Goal: Task Accomplishment & Management: Complete application form

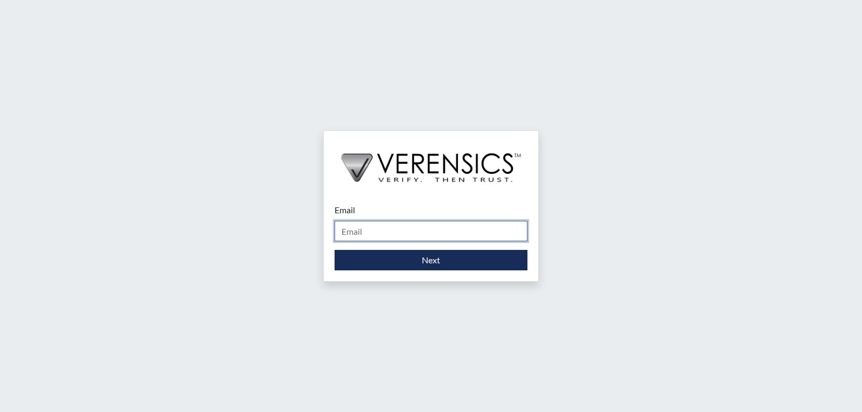
click at [425, 232] on input "Email" at bounding box center [430, 231] width 193 height 20
type input "[PERSON_NAME][EMAIL_ADDRESS][PERSON_NAME][DOMAIN_NAME]"
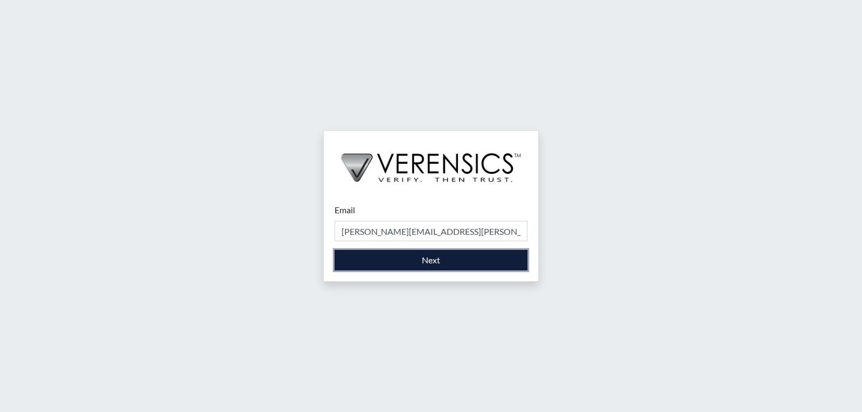
click at [419, 263] on button "Next" at bounding box center [430, 260] width 193 height 20
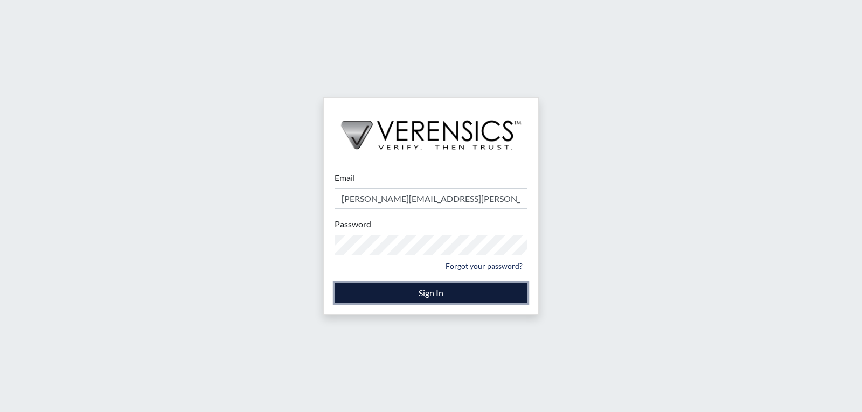
click at [422, 292] on button "Sign In" at bounding box center [430, 293] width 193 height 20
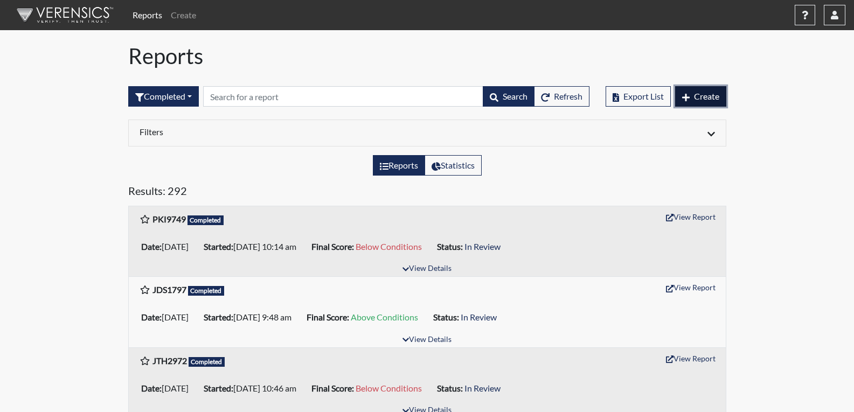
click at [707, 96] on span "Create" at bounding box center [706, 96] width 25 height 10
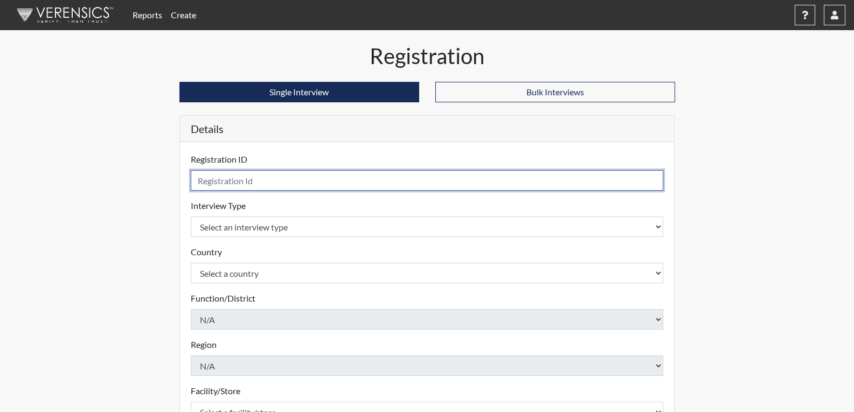
click at [213, 184] on input "text" at bounding box center [427, 180] width 473 height 20
type input "ADR9404"
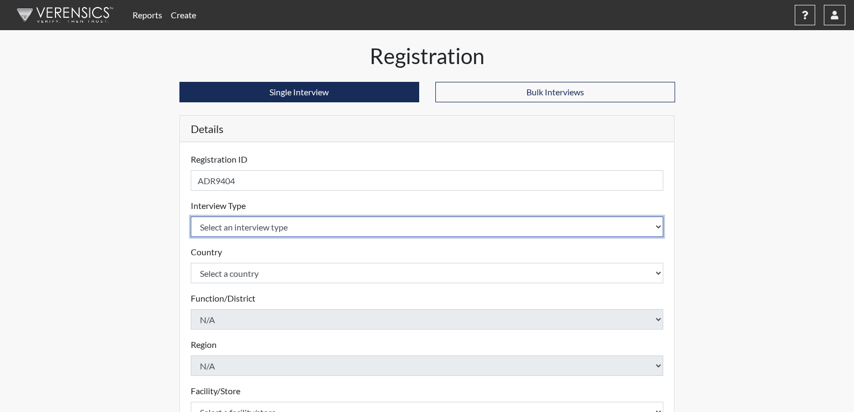
click at [233, 223] on select "Select an interview type Corrections Pre-Employment" at bounding box center [427, 226] width 473 height 20
select select "ff733e93-e1bf-11ea-9c9f-0eff0cf7eb8f"
click at [191, 216] on select "Select an interview type Corrections Pre-Employment" at bounding box center [427, 226] width 473 height 20
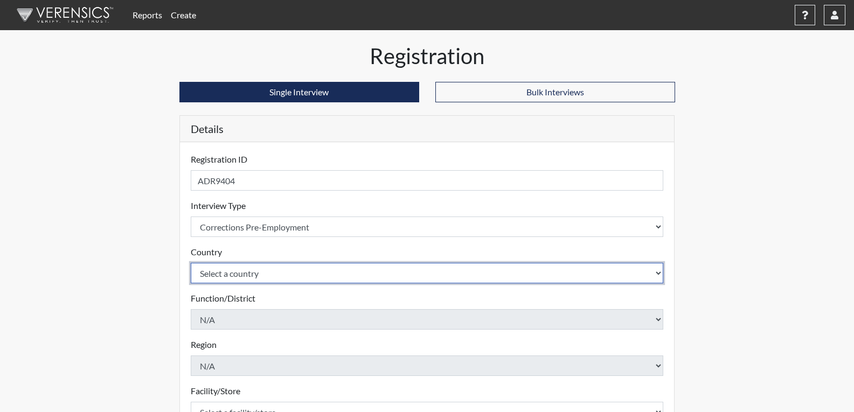
click at [310, 282] on select "Select a country [GEOGRAPHIC_DATA] [GEOGRAPHIC_DATA]" at bounding box center [427, 273] width 473 height 20
select select "united-states-of-[GEOGRAPHIC_DATA]"
click at [191, 263] on select "Select a country [GEOGRAPHIC_DATA] [GEOGRAPHIC_DATA]" at bounding box center [427, 273] width 473 height 20
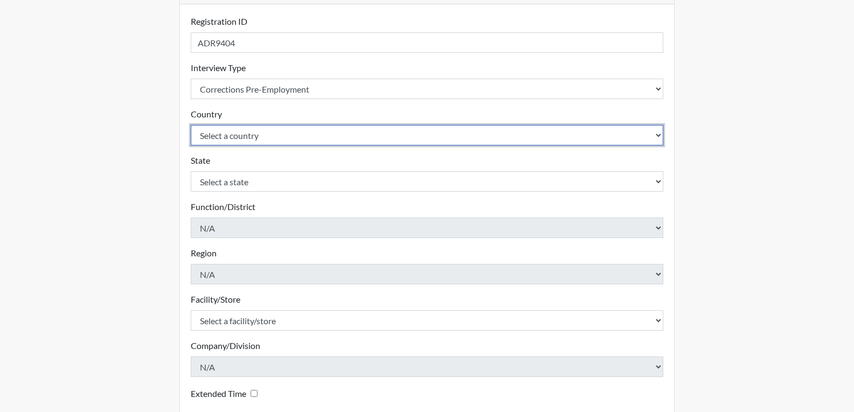
scroll to position [162, 0]
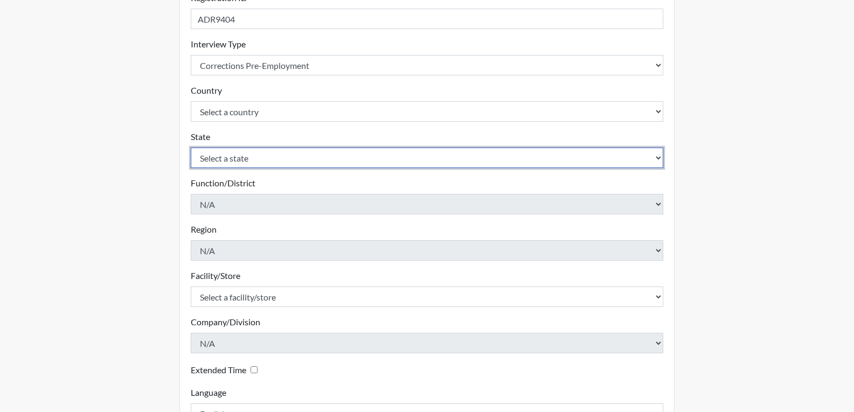
click at [249, 153] on select "Select a state [US_STATE] [US_STATE] [US_STATE] [US_STATE] [US_STATE] [US_STATE…" at bounding box center [427, 158] width 473 height 20
select select "GA"
click at [191, 148] on select "Select a state [US_STATE] [US_STATE] [US_STATE] [US_STATE] [US_STATE] [US_STATE…" at bounding box center [427, 158] width 473 height 20
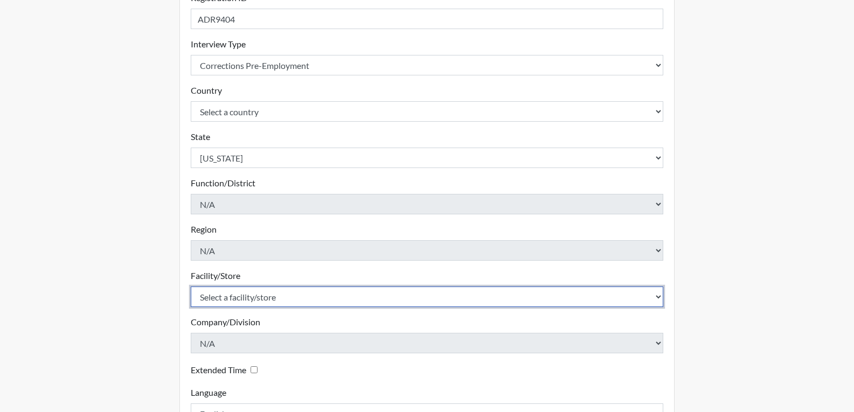
click at [268, 292] on select "Select a facility/store [PERSON_NAME]" at bounding box center [427, 296] width 473 height 20
select select "022d70d9-6788-4b21-95d9-d3ba1afe1ec8"
click at [191, 286] on select "Select a facility/store [PERSON_NAME]" at bounding box center [427, 296] width 473 height 20
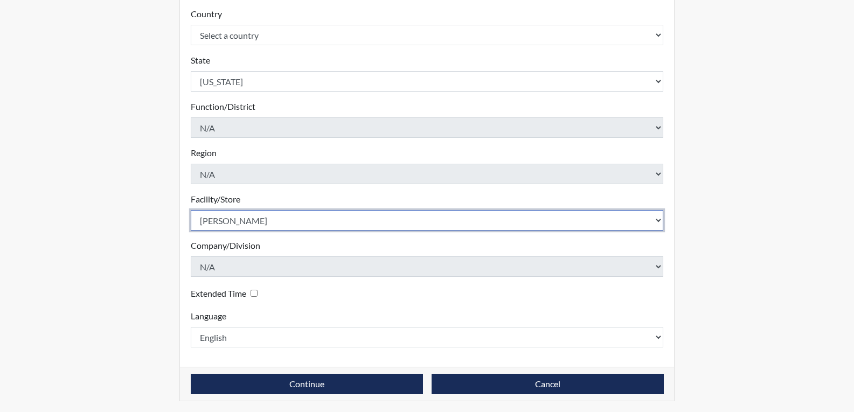
scroll to position [240, 0]
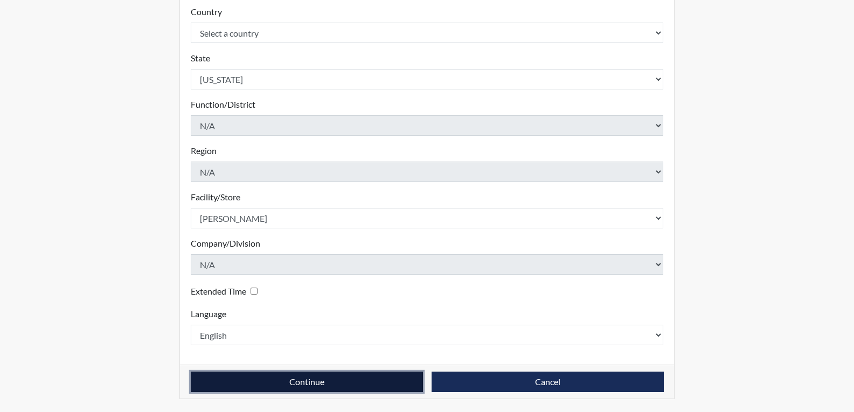
click at [390, 382] on button "Continue" at bounding box center [307, 382] width 232 height 20
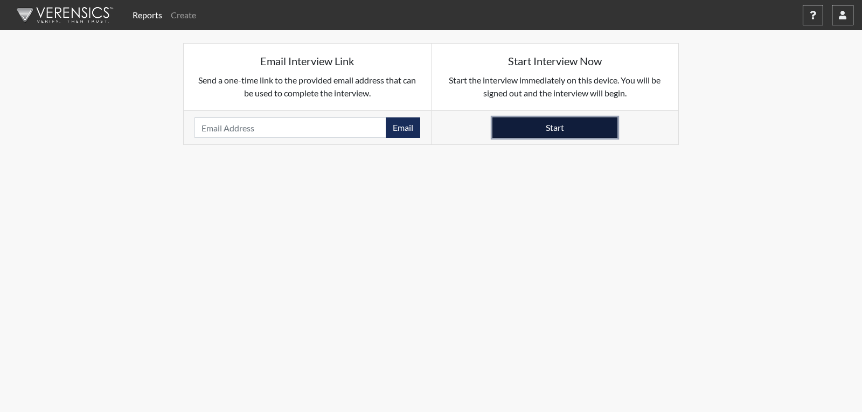
click at [553, 134] on button "Start" at bounding box center [554, 127] width 125 height 20
